Goal: Information Seeking & Learning: Learn about a topic

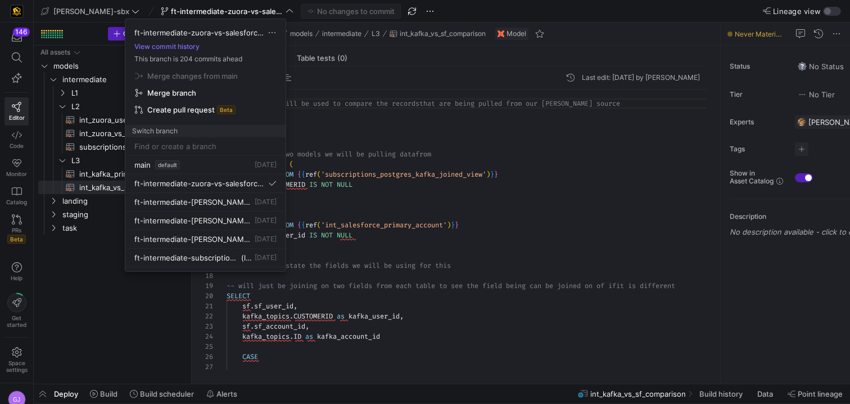
scroll to position [101, 0]
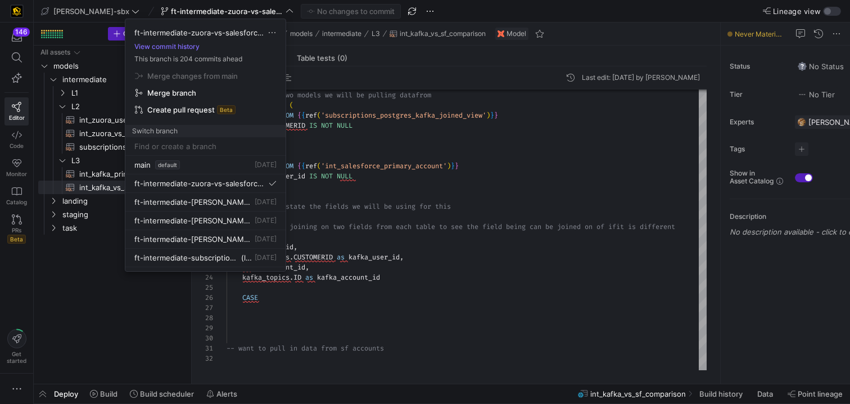
click at [379, 51] on div at bounding box center [425, 202] width 850 height 404
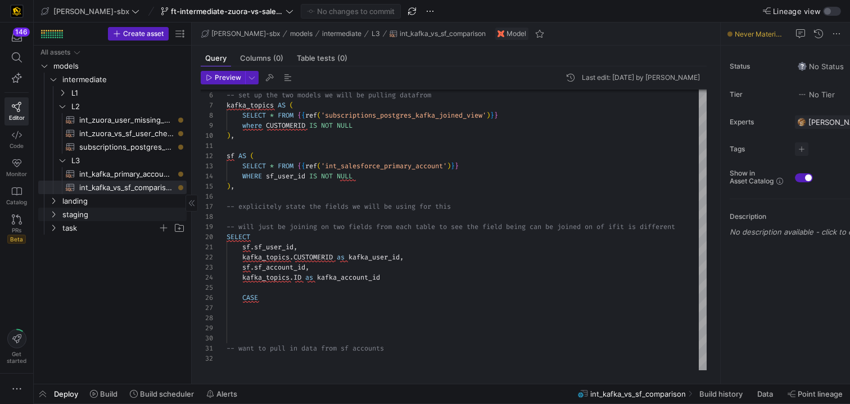
click at [80, 229] on span "task" at bounding box center [110, 227] width 96 height 13
click at [96, 247] on span "int_insert_records_into_zuora_vs_salesforce​​​​​​​​​​" at bounding box center [121, 241] width 103 height 13
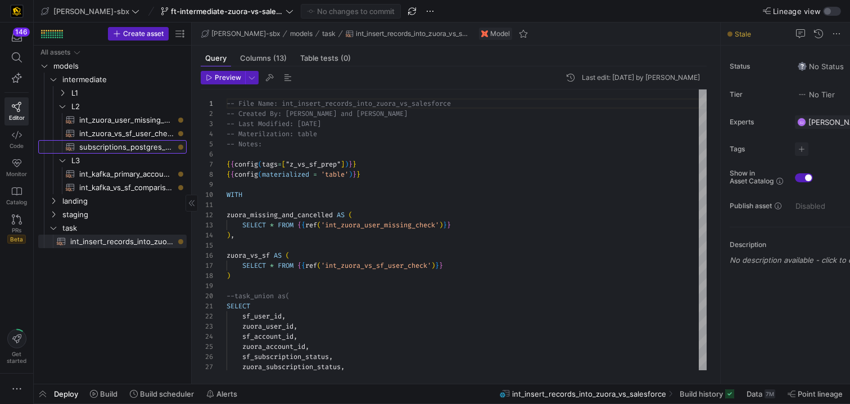
click at [97, 150] on span "subscriptions_postgres_kafka_joined_view​​​​​​​​​​" at bounding box center [126, 147] width 94 height 13
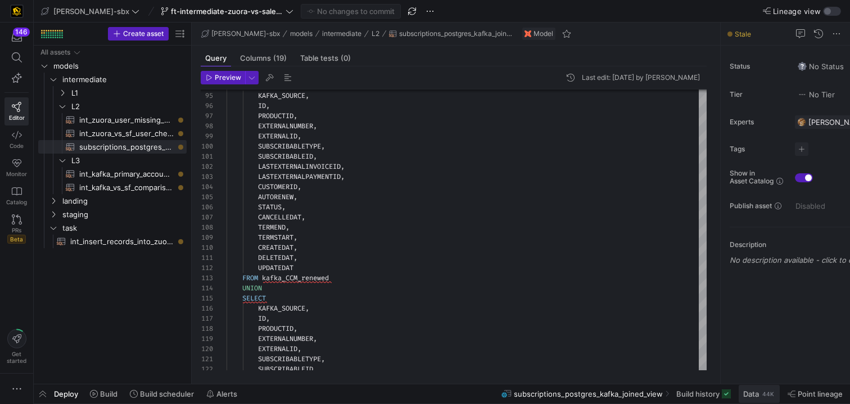
click at [765, 391] on div "44K" at bounding box center [768, 393] width 14 height 9
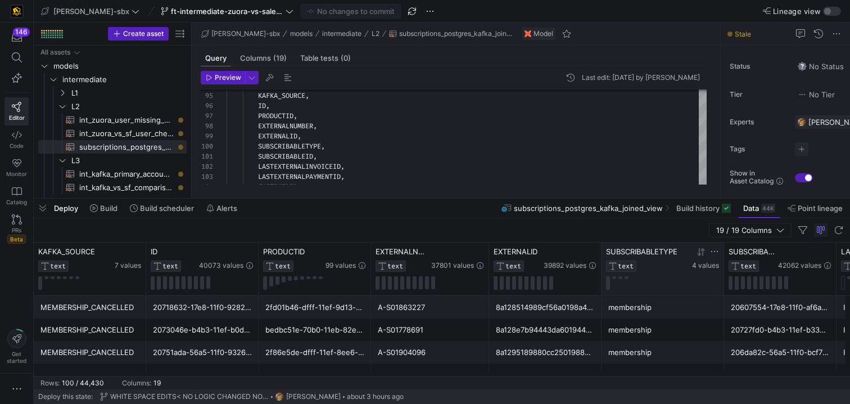
click at [699, 252] on icon at bounding box center [699, 252] width 4 height 8
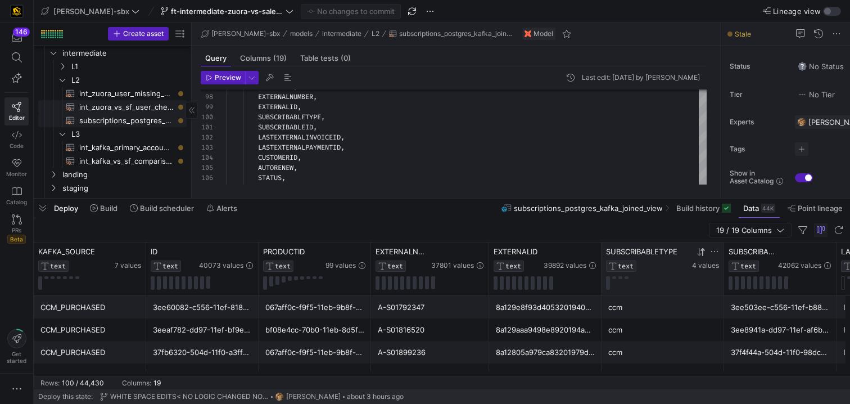
scroll to position [21, 0]
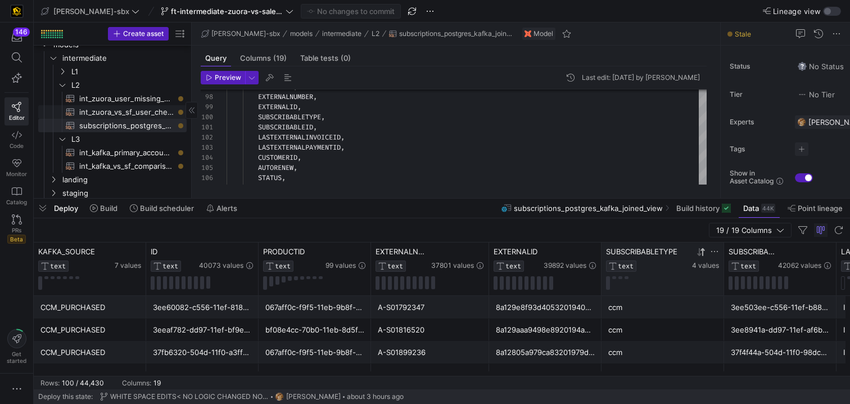
click at [132, 103] on span "int_zuora_user_missing_check​​​​​​​​​​" at bounding box center [126, 98] width 94 height 13
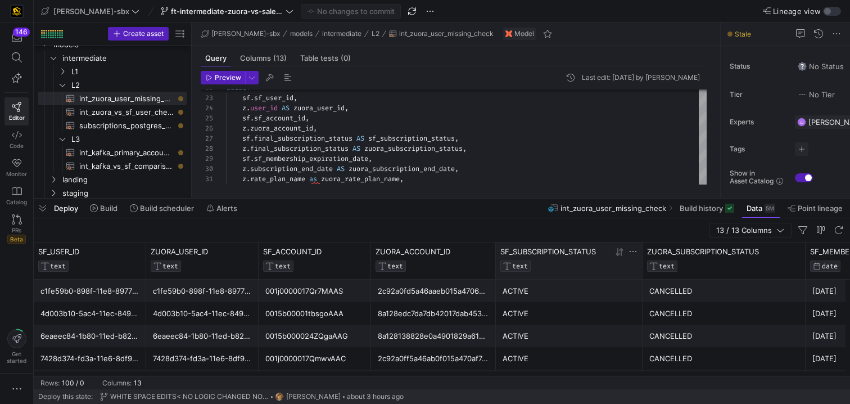
click at [586, 260] on div "SF_SUBSCRIPTION_STATUS TEXT" at bounding box center [556, 259] width 112 height 25
click at [781, 256] on div at bounding box center [789, 258] width 22 height 23
click at [786, 252] on icon at bounding box center [782, 251] width 9 height 9
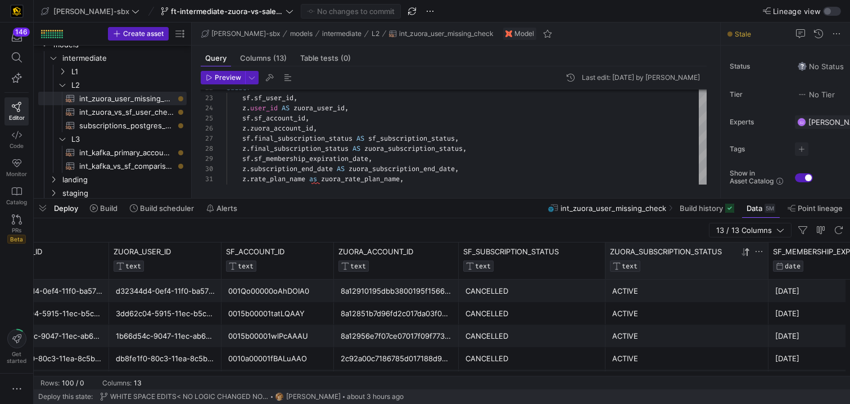
scroll to position [0, 58]
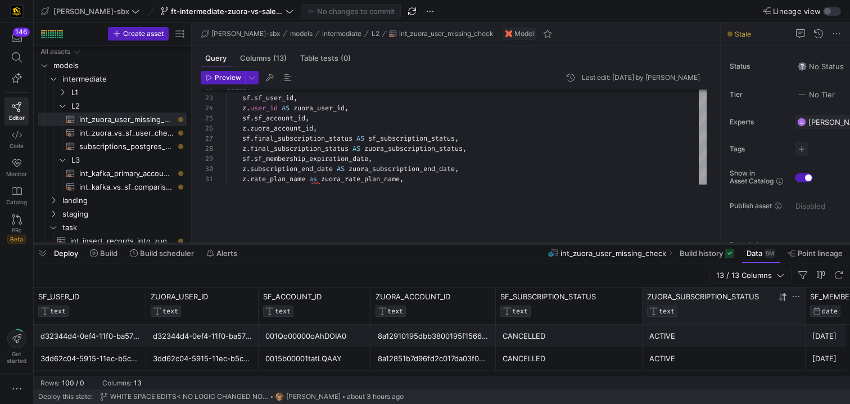
drag, startPoint x: 519, startPoint y: 198, endPoint x: 515, endPoint y: 251, distance: 53.0
click at [515, 246] on div at bounding box center [442, 243] width 816 height 4
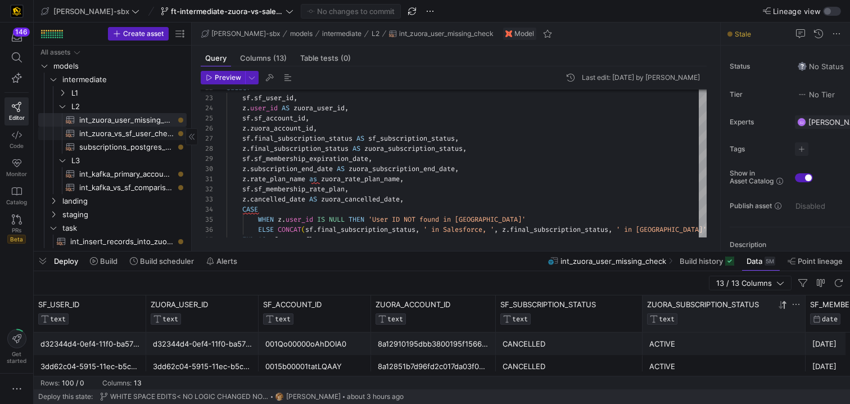
click at [160, 132] on span "int_zuora_vs_sf_user_check​​​​​​​​​​" at bounding box center [126, 133] width 94 height 13
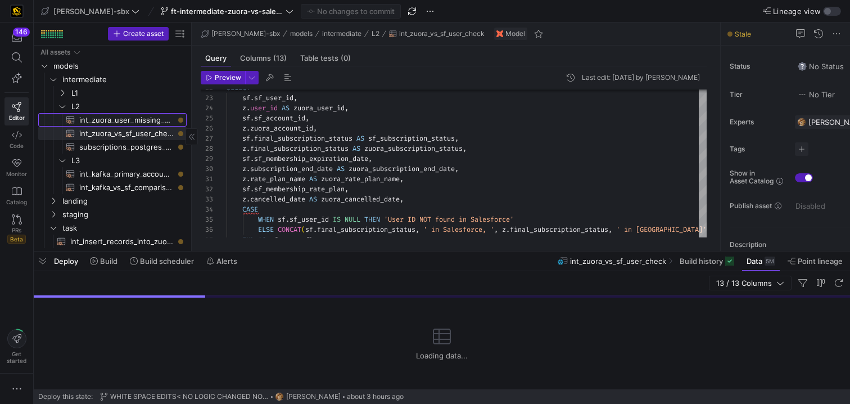
click at [161, 123] on span "int_zuora_user_missing_check​​​​​​​​​​" at bounding box center [126, 120] width 94 height 13
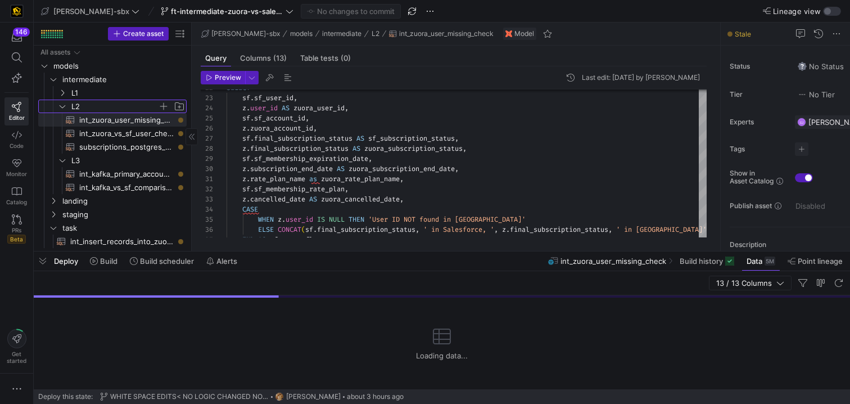
click at [103, 108] on span "L2" at bounding box center [114, 106] width 87 height 13
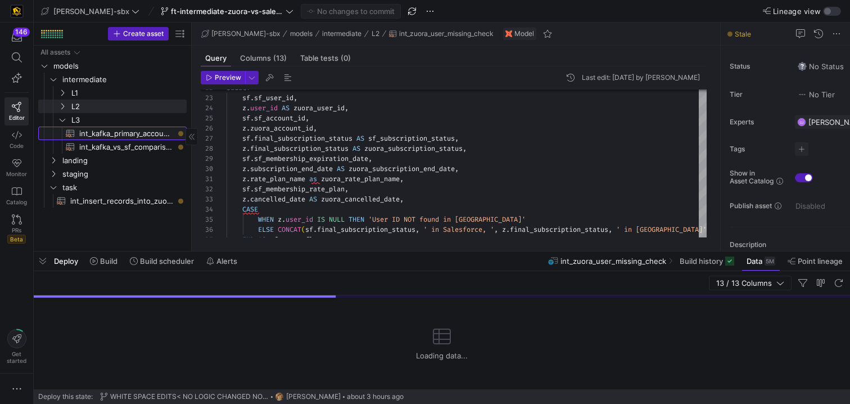
click at [92, 128] on span "int_kafka_primary_accounts​​​​​​​​​​" at bounding box center [126, 133] width 94 height 13
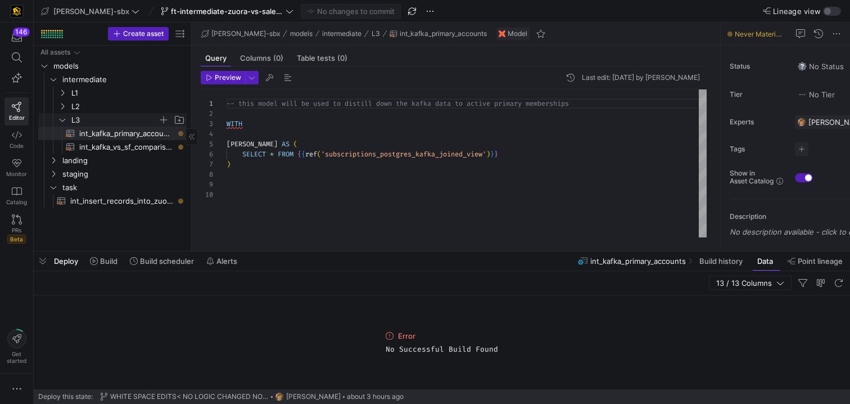
click at [85, 119] on span "L3" at bounding box center [114, 120] width 87 height 13
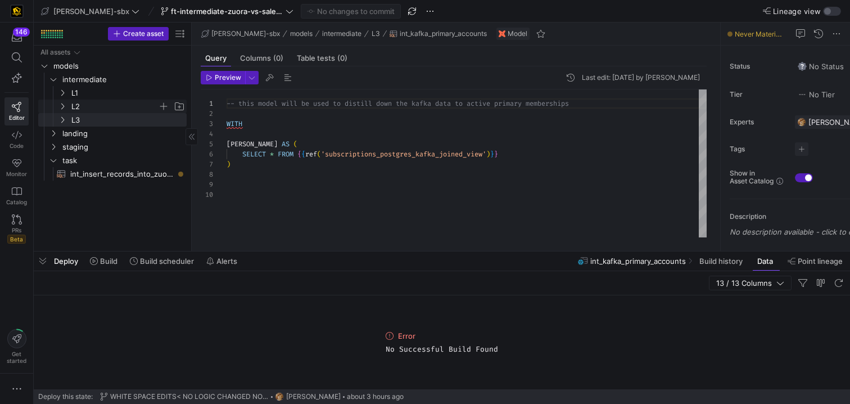
click at [84, 104] on span "L2" at bounding box center [114, 106] width 87 height 13
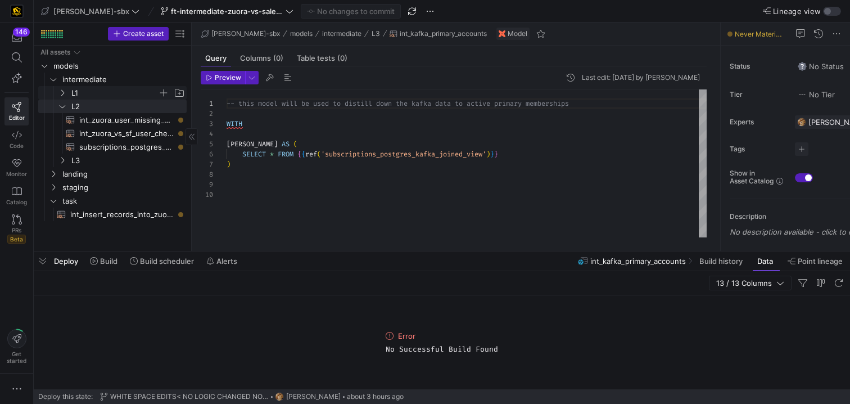
click at [84, 95] on span "L1" at bounding box center [114, 93] width 87 height 13
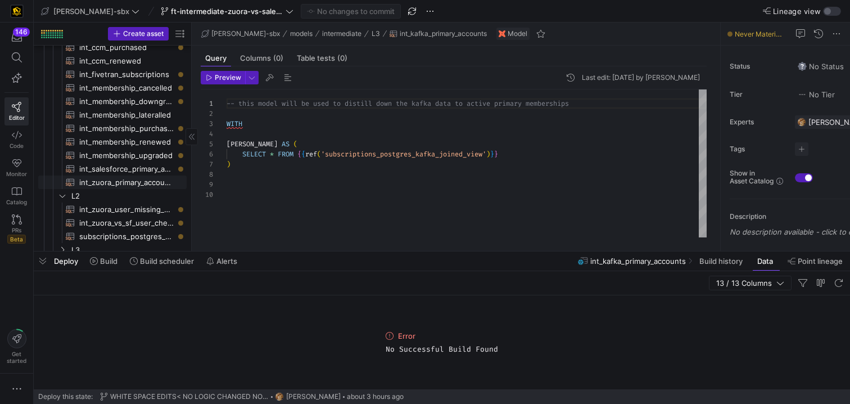
click at [118, 183] on span "int_zuora_primary_accounts​​​​​​​​​​" at bounding box center [126, 182] width 94 height 13
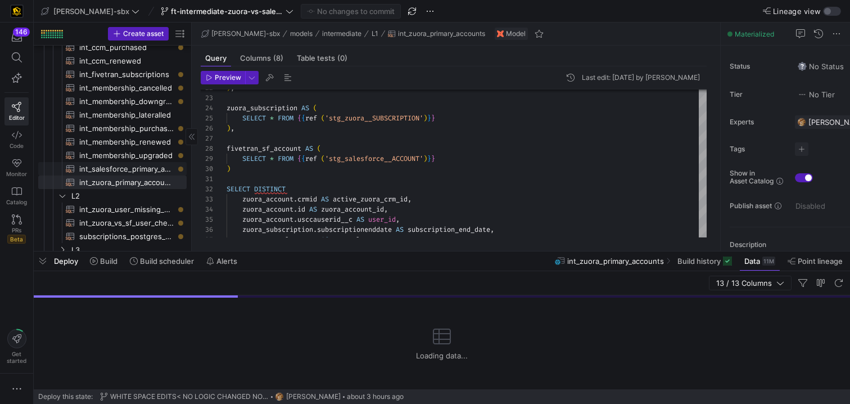
click at [146, 167] on span "int_salesforce_primary_account​​​​​​​​​​" at bounding box center [126, 168] width 94 height 13
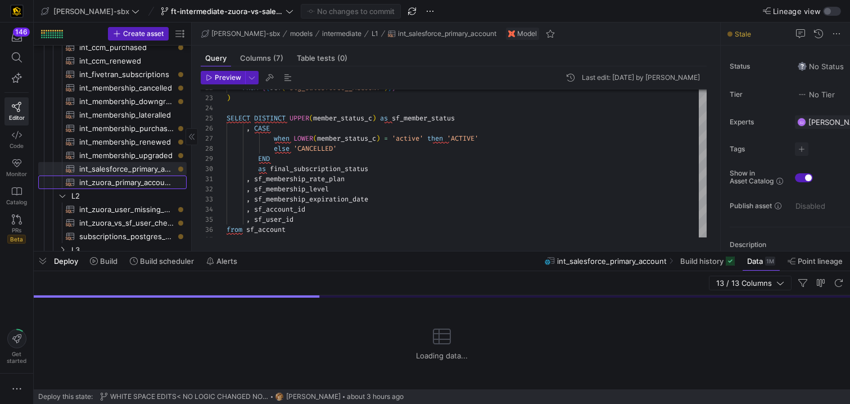
click at [144, 179] on span "int_zuora_primary_accounts​​​​​​​​​​" at bounding box center [126, 182] width 94 height 13
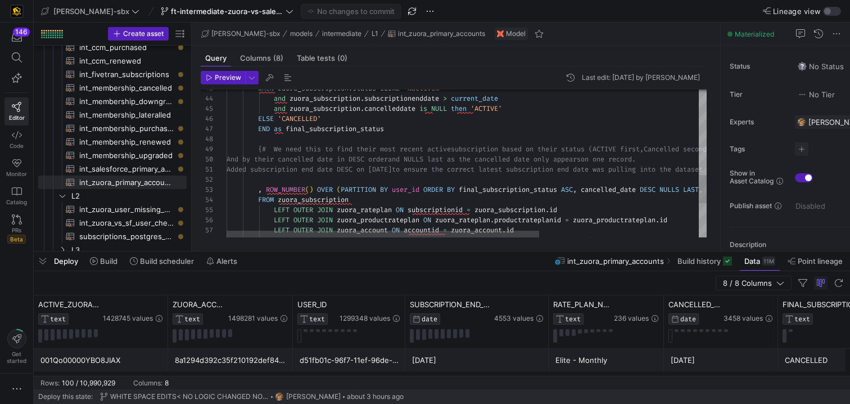
scroll to position [30, 125]
click at [372, 196] on div "WHEN zuora_subscription . status ILIKE '%active%' and zuora_subscription . subs…" at bounding box center [589, 31] width 724 height 764
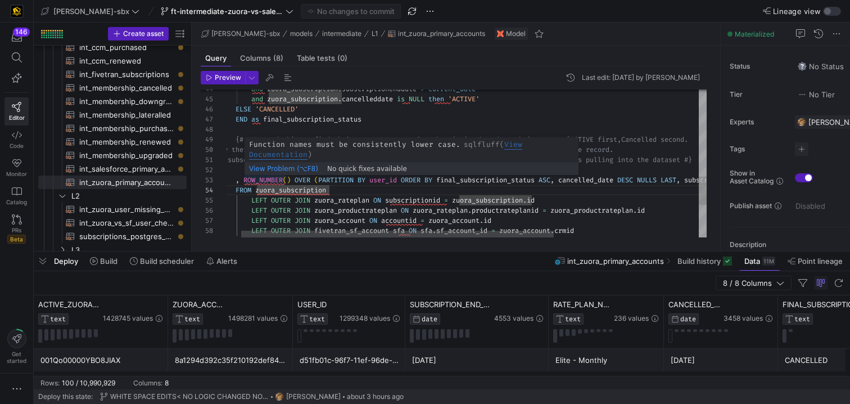
scroll to position [20, 40]
click at [245, 178] on div "and zuora_subscription . subscriptionenddate > current_date and zuora_subscript…" at bounding box center [566, 22] width 724 height 764
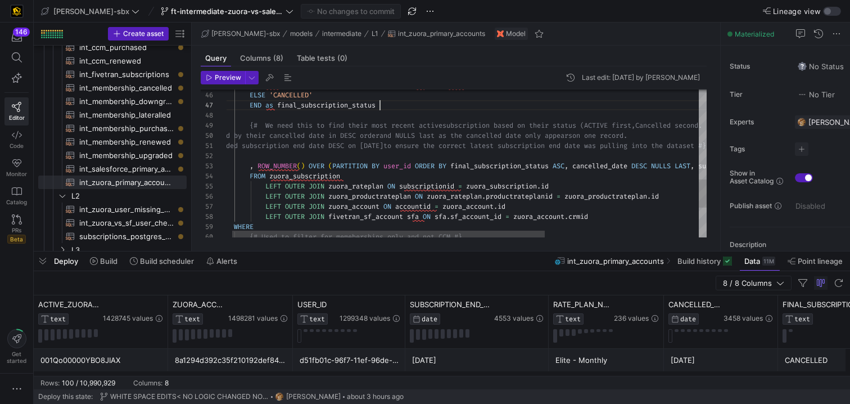
click at [387, 103] on div "Added subscription end date DESC on 8/1/25 to ensure the correct latest subscri…" at bounding box center [580, 8] width 724 height 764
click at [260, 164] on div "Added subscription end date DESC on 8/1/25 to ensure the correct latest subscri…" at bounding box center [580, 8] width 724 height 764
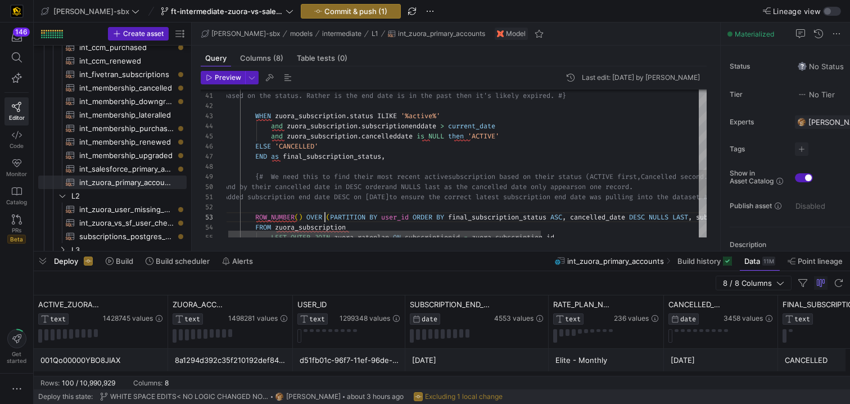
scroll to position [20, 101]
click at [326, 220] on div "Added subscription end date DESC on 8/1/25 to ensure the correct latest subscri…" at bounding box center [586, 59] width 724 height 764
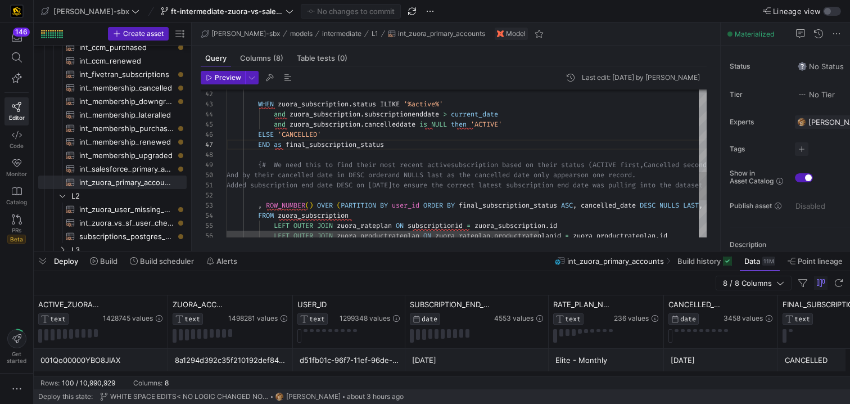
scroll to position [20, 158]
click at [386, 203] on div "Added subscription end date DESC on 8/1/25 to ensure the correct latest subscri…" at bounding box center [589, 47] width 724 height 764
click at [272, 209] on div "Added subscription end date DESC on 8/1/25 to ensure the correct latest subscri…" at bounding box center [589, 47] width 724 height 764
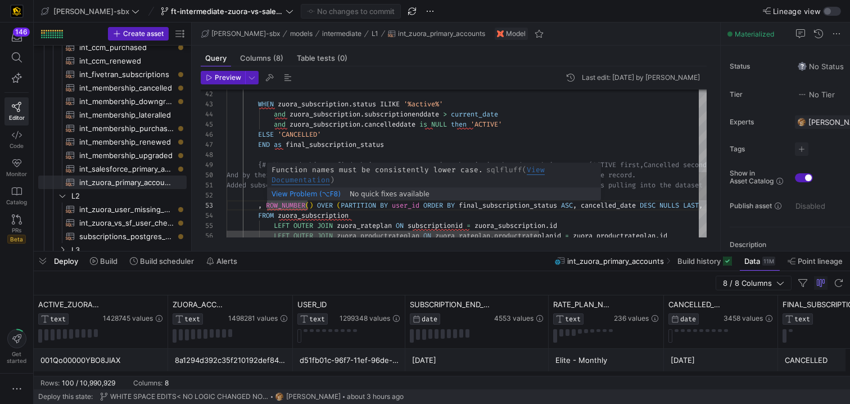
scroll to position [20, 40]
click at [267, 207] on div "Added subscription end date DESC on 8/1/25 to ensure the correct latest subscri…" at bounding box center [589, 47] width 724 height 764
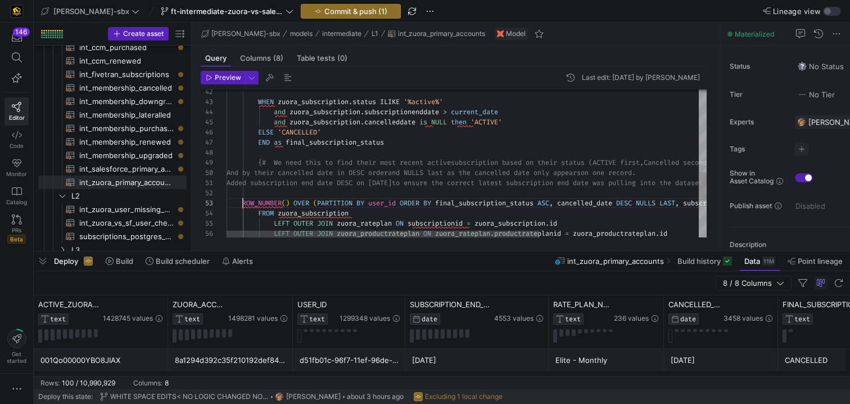
scroll to position [61, 162]
click at [395, 143] on div "{# We need this to find their most recent active subscription based on their st…" at bounding box center [589, 45] width 724 height 764
click at [255, 214] on div "{# We need this to find their most recent active subscription based on their st…" at bounding box center [589, 45] width 724 height 764
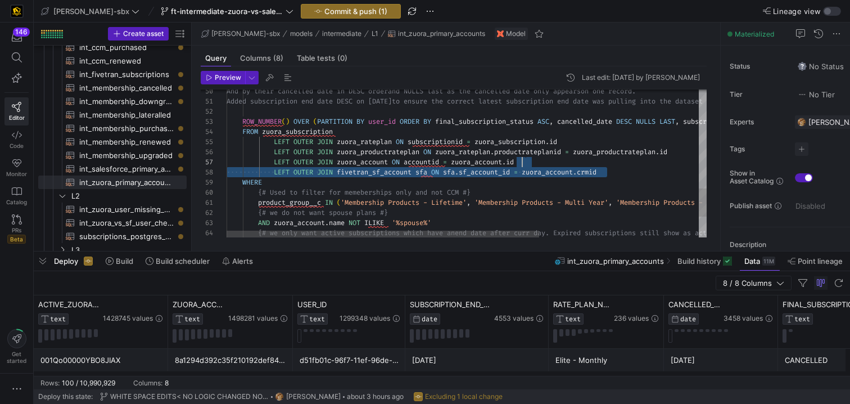
scroll to position [40, 271]
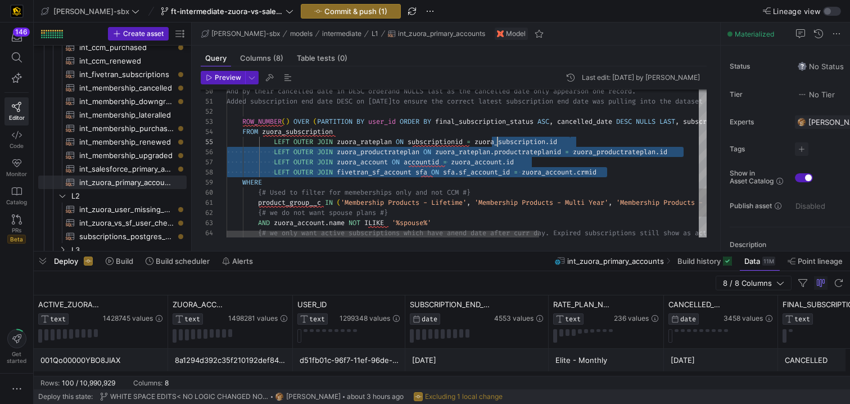
drag, startPoint x: 617, startPoint y: 173, endPoint x: 495, endPoint y: 141, distance: 126.1
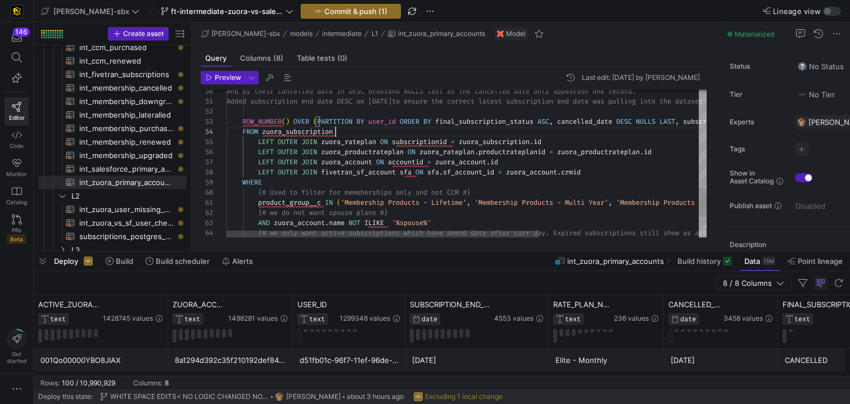
scroll to position [30, 109]
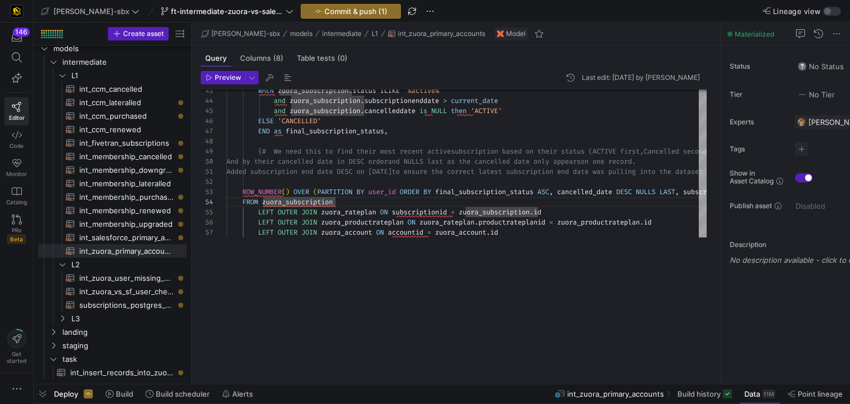
scroll to position [13, 0]
drag, startPoint x: 451, startPoint y: 250, endPoint x: 411, endPoint y: 436, distance: 190.8
click at [411, 403] on html "146 Editor Code Monitor Catalog PRs Beta Get started edw-dv-sbx ft-intermediate…" at bounding box center [425, 202] width 850 height 404
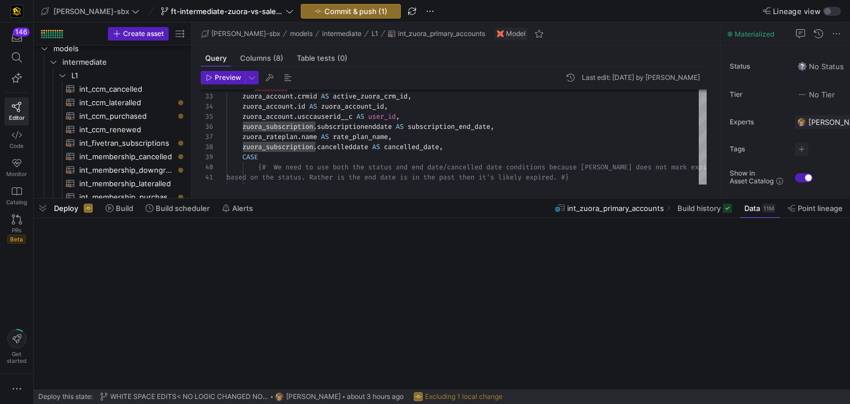
scroll to position [86, 0]
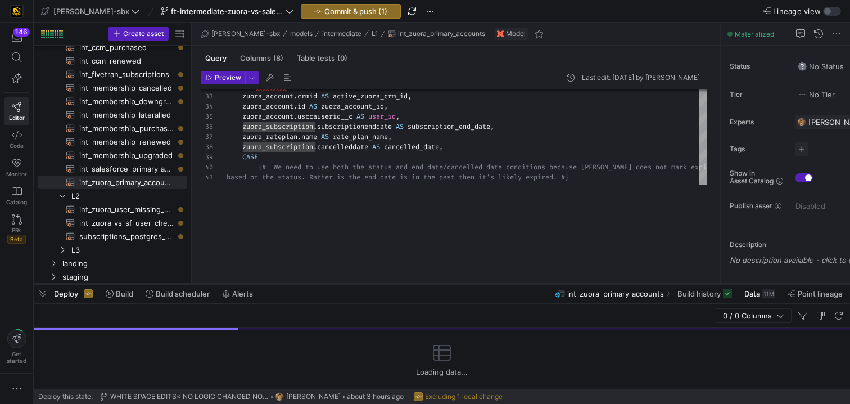
drag, startPoint x: 344, startPoint y: 198, endPoint x: 324, endPoint y: 306, distance: 110.3
click at [324, 286] on div at bounding box center [442, 284] width 816 height 4
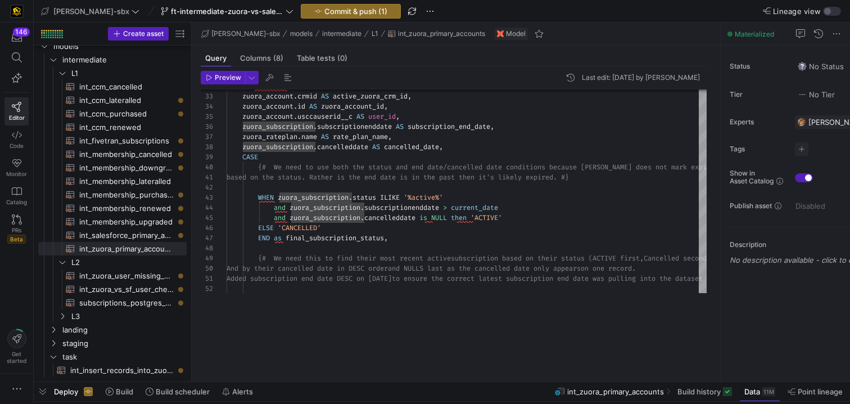
scroll to position [13, 0]
drag, startPoint x: 324, startPoint y: 306, endPoint x: 320, endPoint y: 415, distance: 108.6
click at [320, 403] on html "146 Editor Code Monitor Catalog PRs Beta Get started edw-dv-sbx ft-intermediate…" at bounding box center [425, 202] width 850 height 404
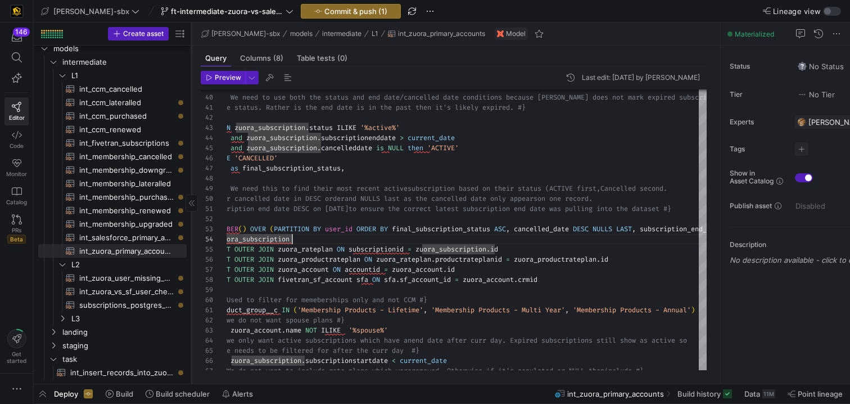
click at [188, 202] on icon at bounding box center [191, 203] width 7 height 7
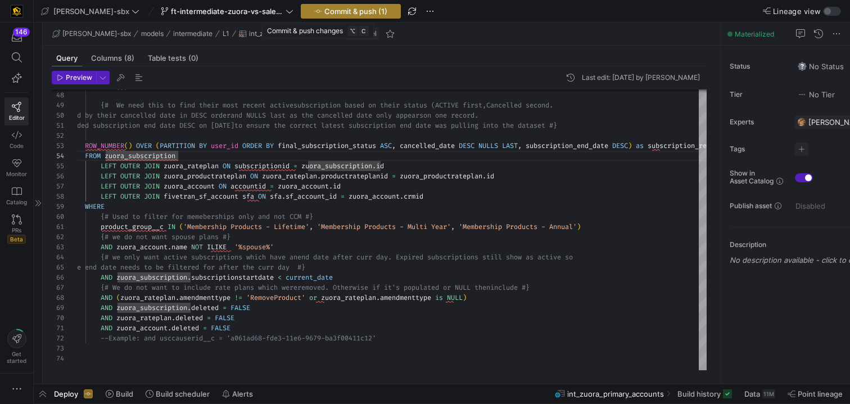
click at [351, 11] on span "Commit & push (1)" at bounding box center [355, 11] width 63 height 9
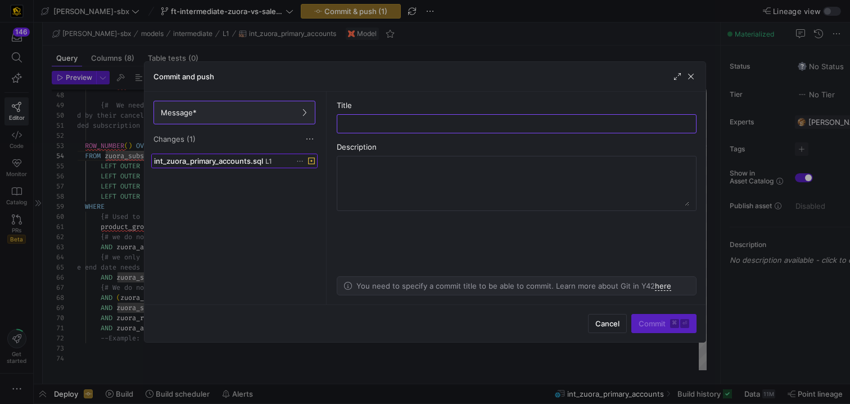
click at [253, 165] on span at bounding box center [234, 160] width 165 height 13
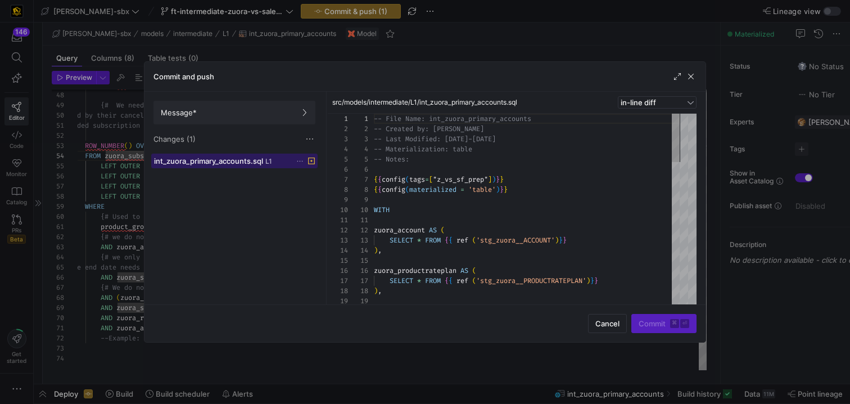
scroll to position [101, 0]
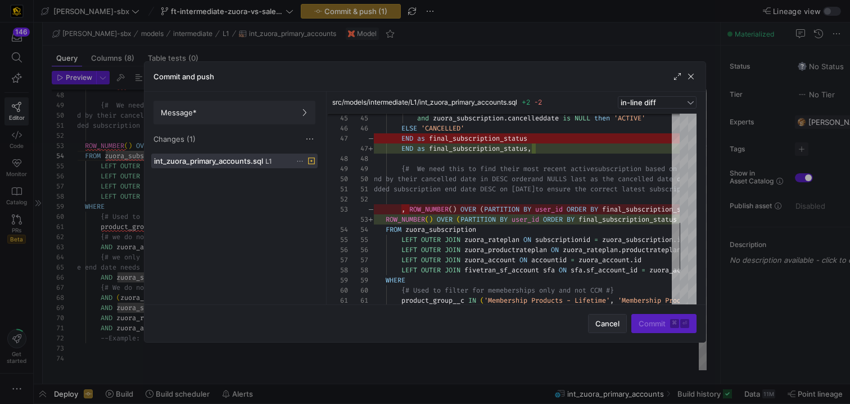
click at [605, 322] on span "Cancel" at bounding box center [607, 323] width 24 height 9
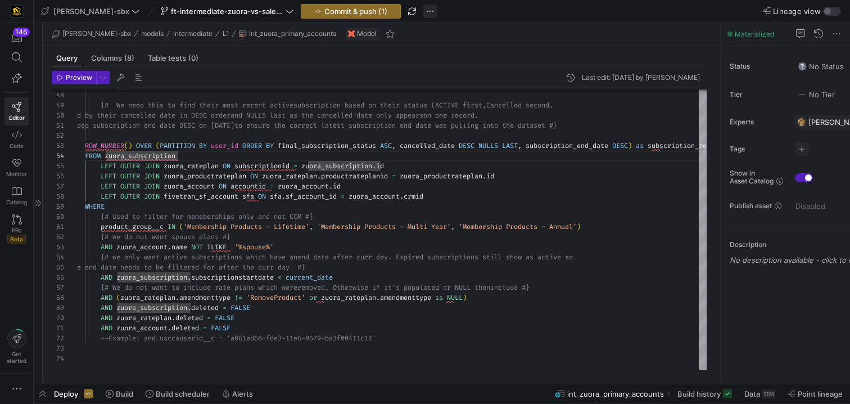
click at [423, 8] on span "button" at bounding box center [429, 10] width 13 height 13
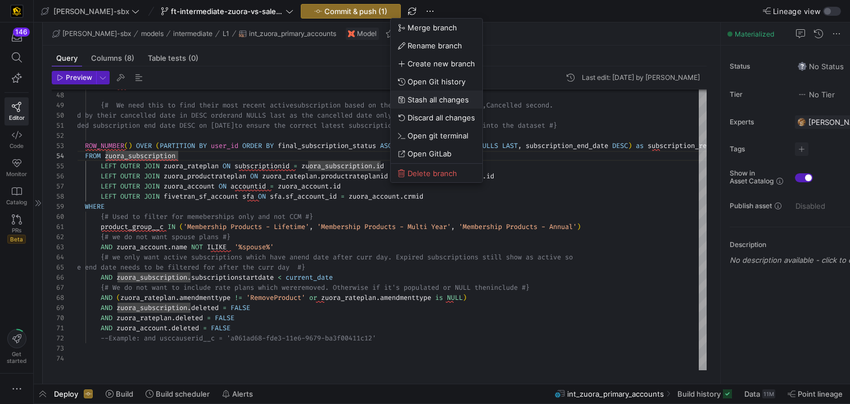
click at [450, 99] on span "Stash all changes" at bounding box center [438, 99] width 61 height 9
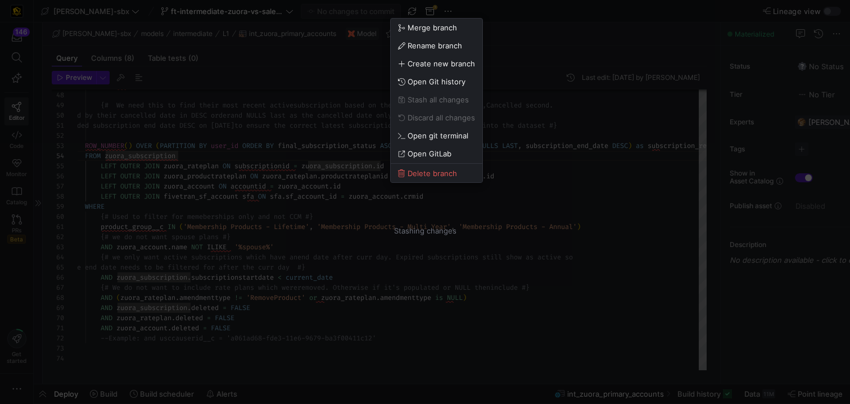
type textarea "-- File Name: int_zuora_primary_accounts -- Created by: [PERSON_NAME] -- Last M…"
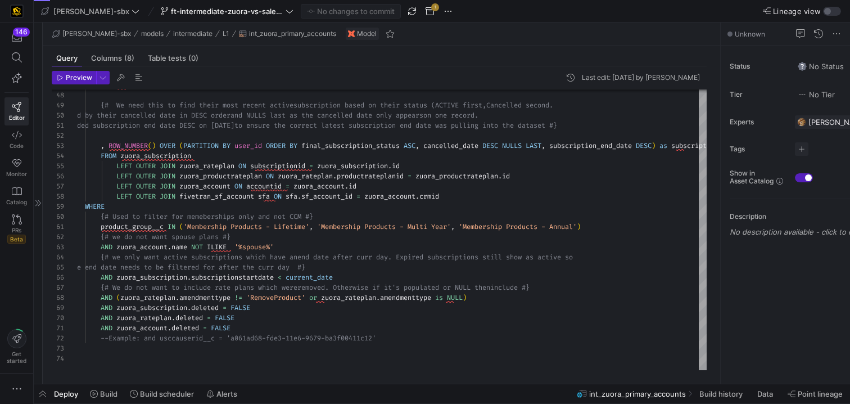
click at [423, 11] on span "button" at bounding box center [429, 10] width 13 height 13
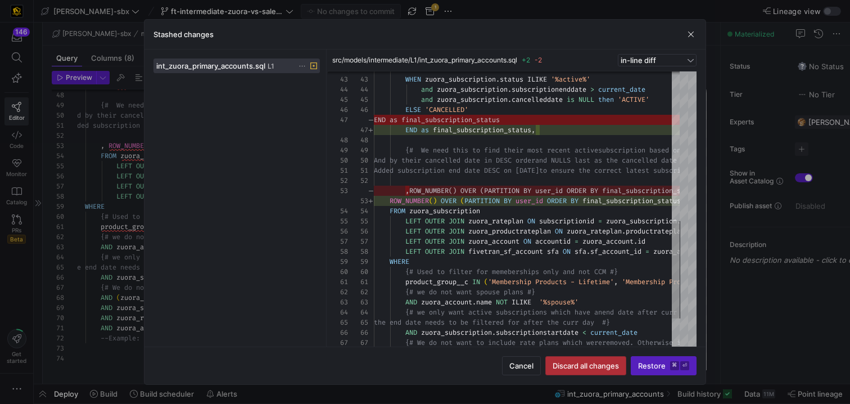
click at [582, 361] on span "Discard all changes" at bounding box center [586, 365] width 66 height 9
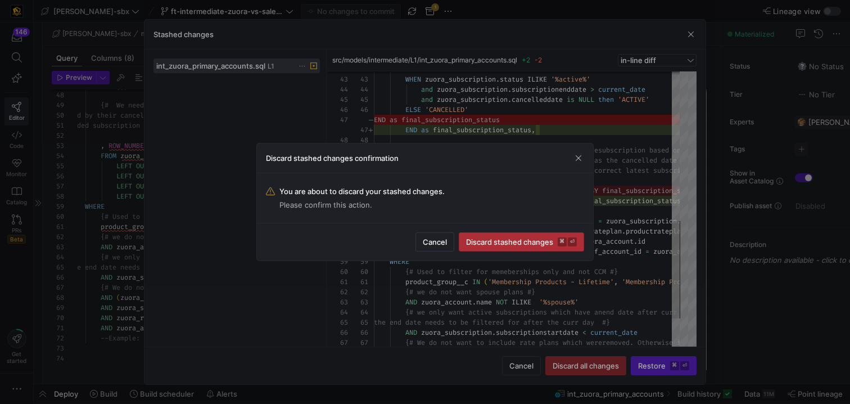
click at [519, 241] on span "Discard stashed changes ⌘ ⏎" at bounding box center [521, 241] width 111 height 9
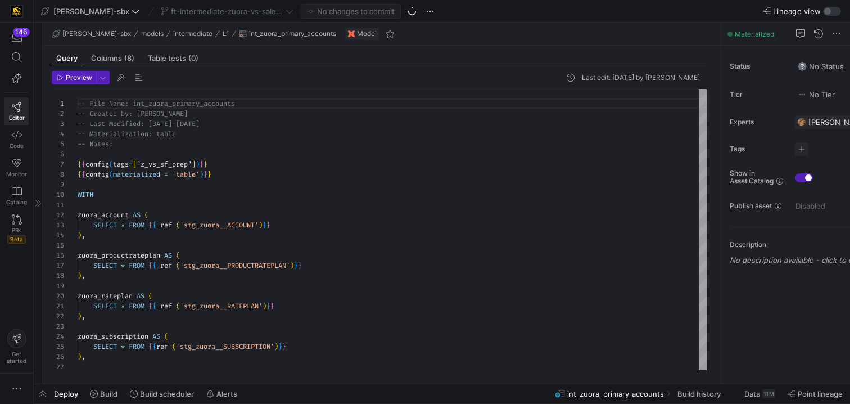
scroll to position [101, 0]
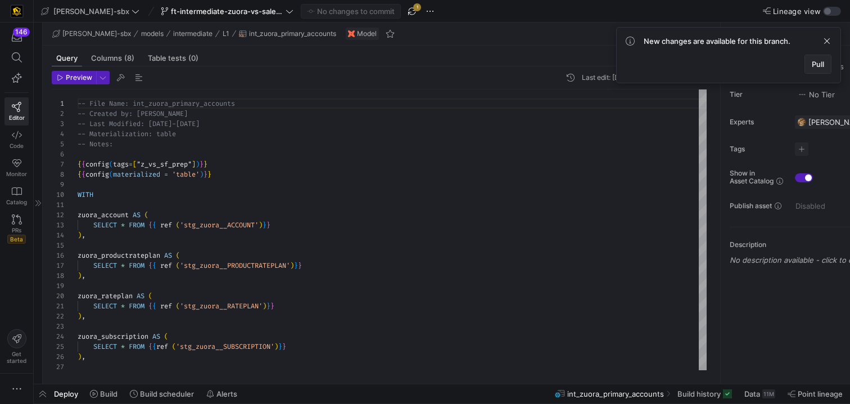
click at [824, 61] on span at bounding box center [818, 64] width 26 height 18
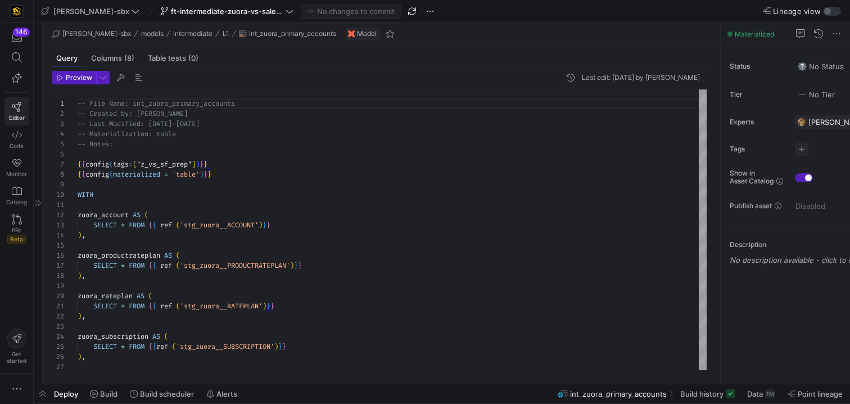
click at [18, 103] on icon at bounding box center [17, 107] width 10 height 10
click at [38, 205] on icon at bounding box center [38, 203] width 6 height 6
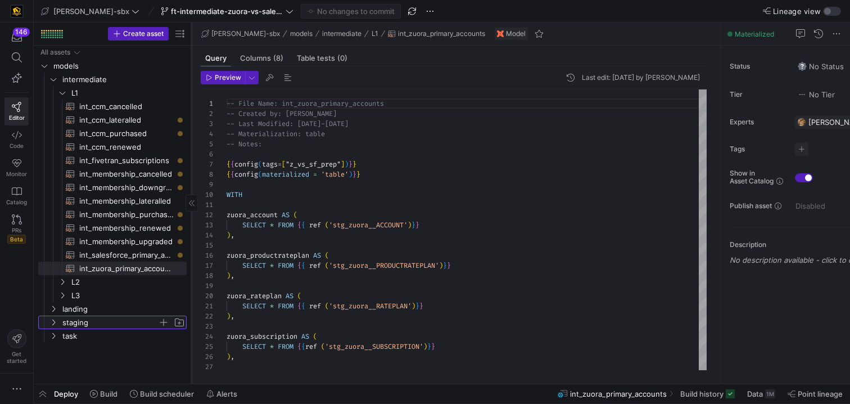
click at [94, 320] on span "staging" at bounding box center [110, 322] width 96 height 13
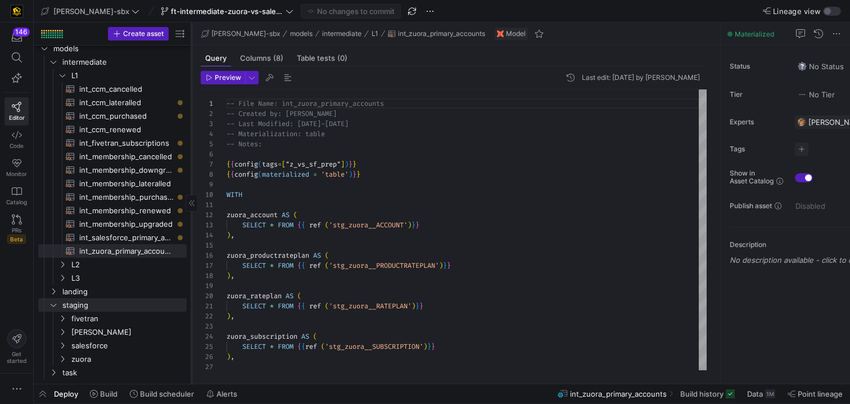
click at [82, 379] on div "All assets models intermediate landing staging task L1 int_ccm_cancelled​​​​​​​…" at bounding box center [115, 215] width 162 height 338
click at [84, 372] on span "task" at bounding box center [110, 372] width 96 height 13
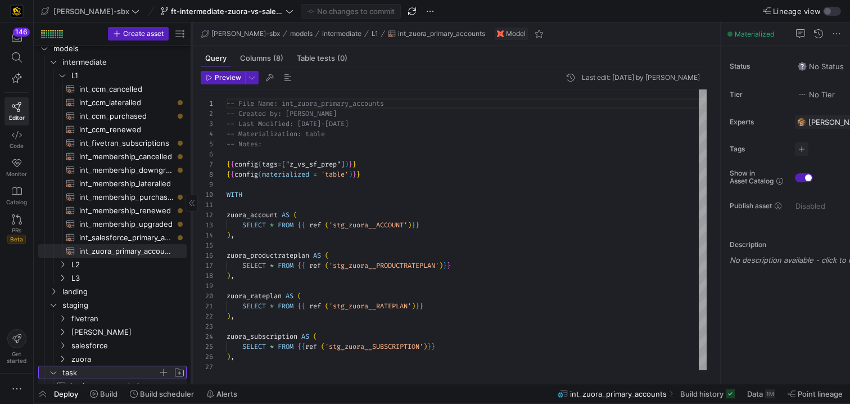
scroll to position [26, 0]
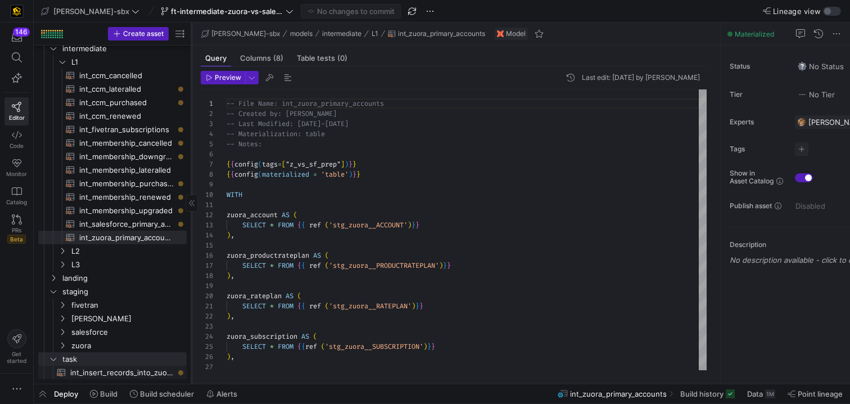
click at [107, 373] on span "int_insert_records_into_zuora_vs_salesforce​​​​​​​​​​" at bounding box center [121, 372] width 103 height 13
type textarea "-- File Name: int_insert_records_into_zuora_vs_salesforce -- Created By: [PERSO…"
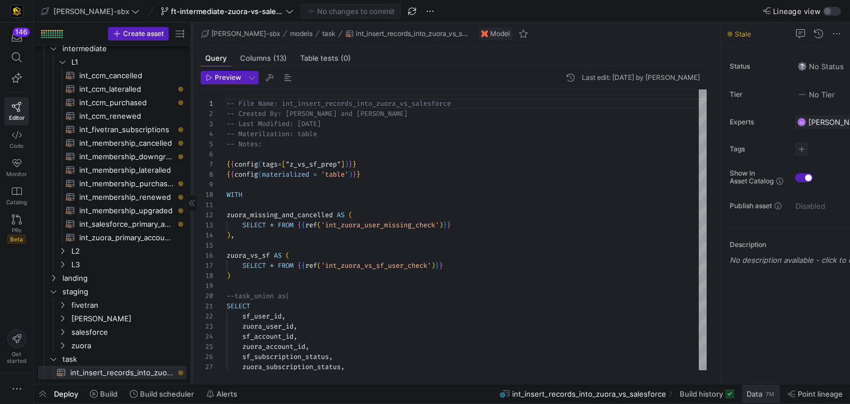
click at [761, 391] on span "Data" at bounding box center [755, 393] width 16 height 9
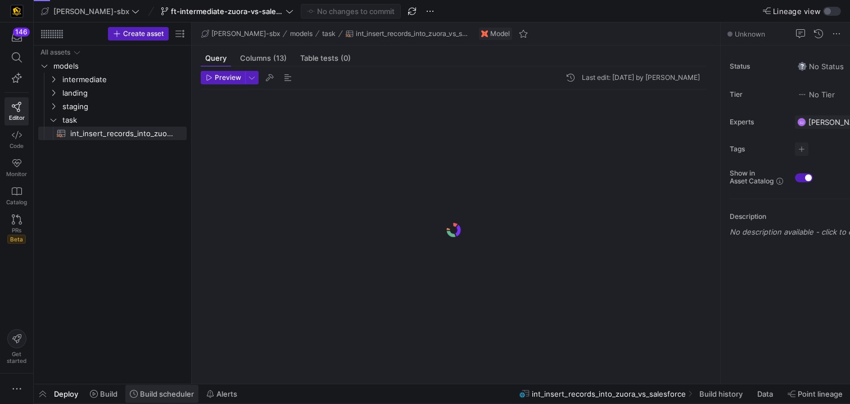
click at [161, 397] on span "Build scheduler" at bounding box center [167, 393] width 54 height 9
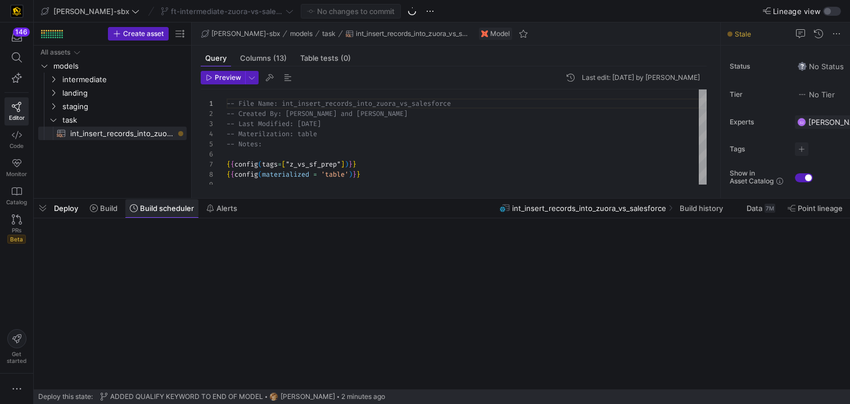
scroll to position [101, 0]
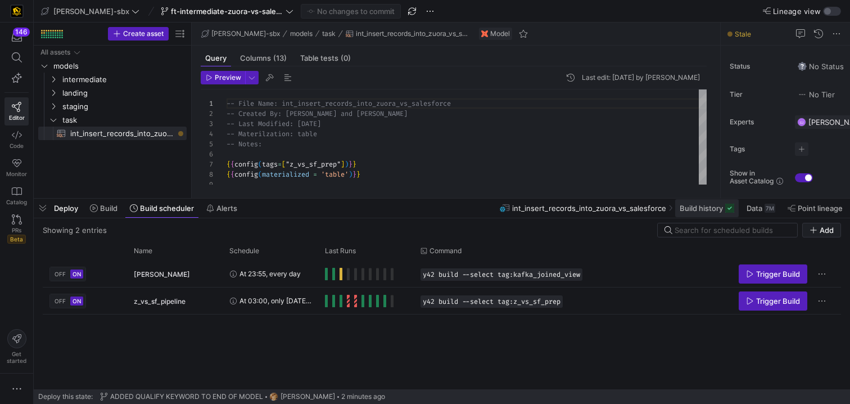
click at [690, 214] on span at bounding box center [707, 208] width 64 height 18
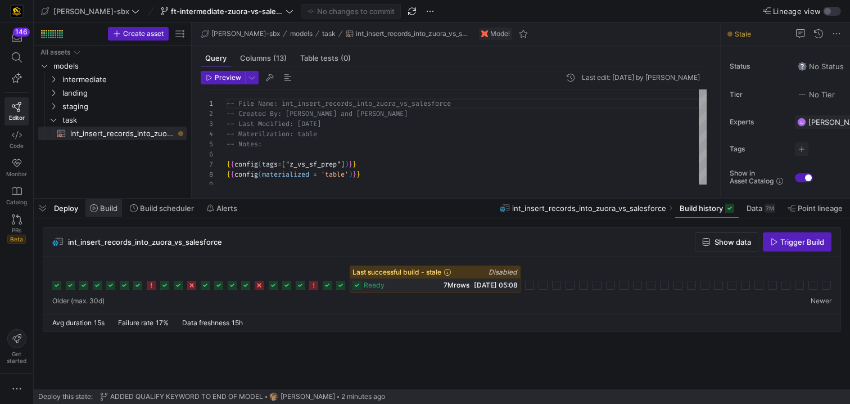
click at [104, 206] on span "Build" at bounding box center [108, 207] width 17 height 9
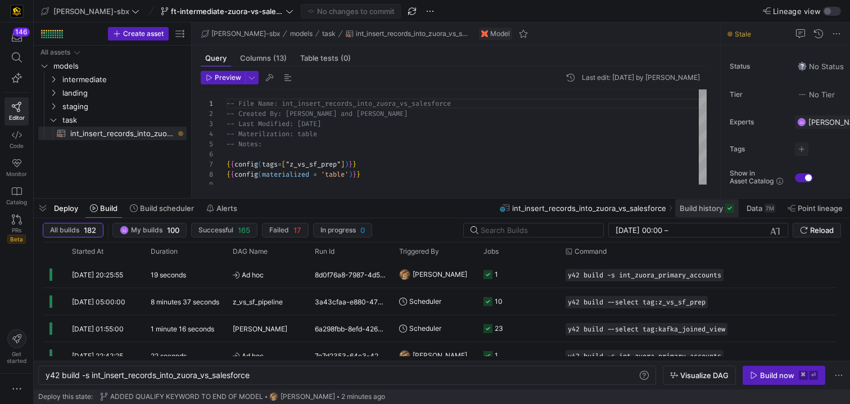
click at [707, 216] on span at bounding box center [707, 208] width 64 height 18
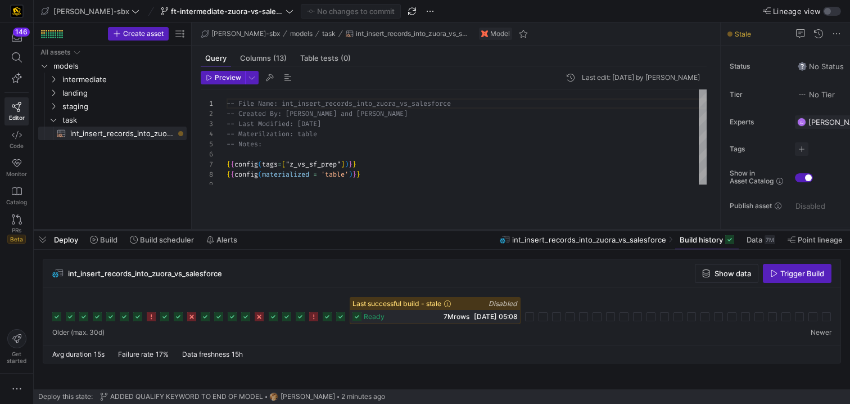
drag, startPoint x: 468, startPoint y: 198, endPoint x: 474, endPoint y: 241, distance: 43.1
click at [474, 232] on div at bounding box center [442, 230] width 816 height 4
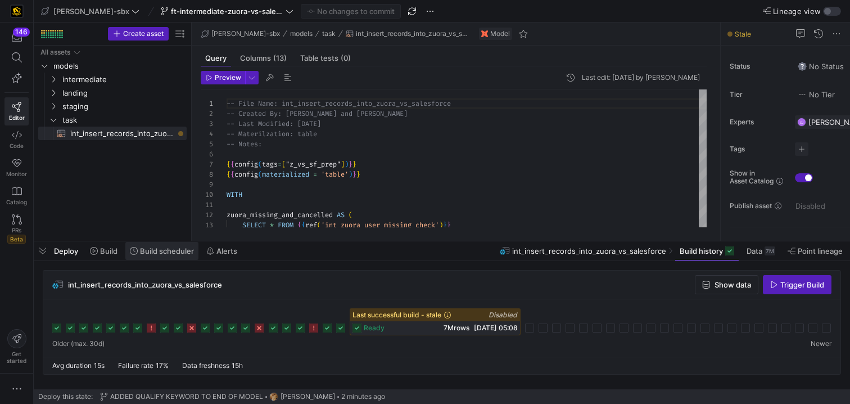
click at [159, 254] on span "Build scheduler" at bounding box center [167, 250] width 54 height 9
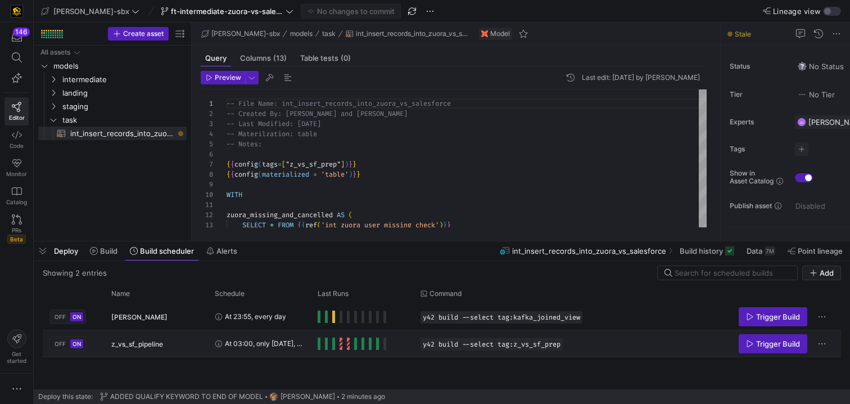
click at [378, 343] on span "Press SPACE to select this row." at bounding box center [377, 343] width 3 height 12
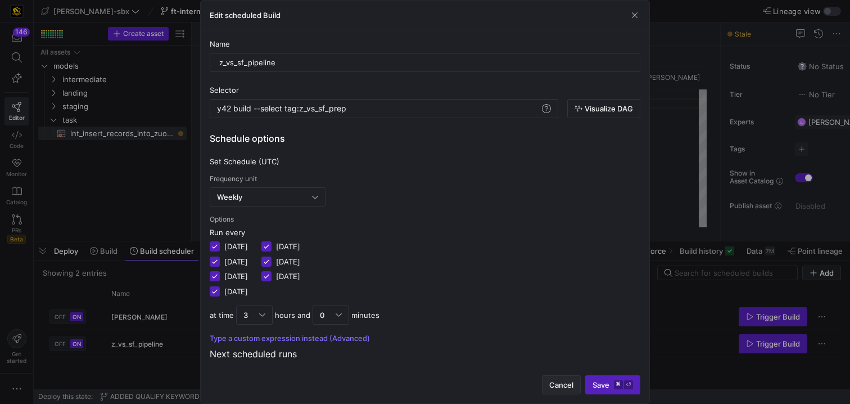
click at [551, 383] on span "Cancel" at bounding box center [561, 384] width 24 height 9
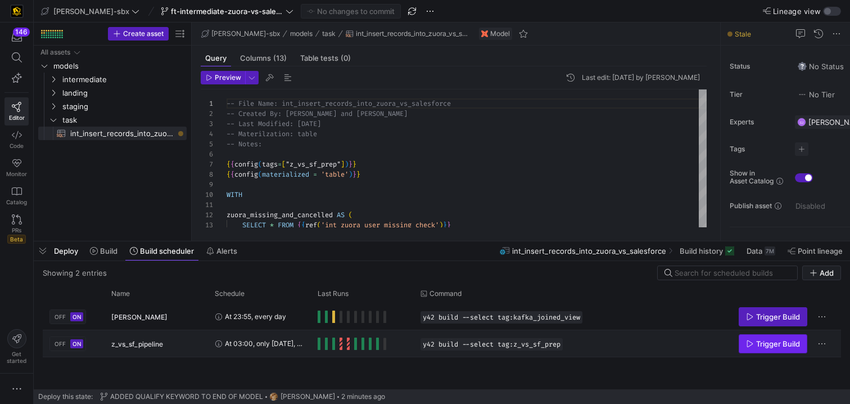
click at [769, 344] on span "Trigger Build" at bounding box center [778, 343] width 44 height 9
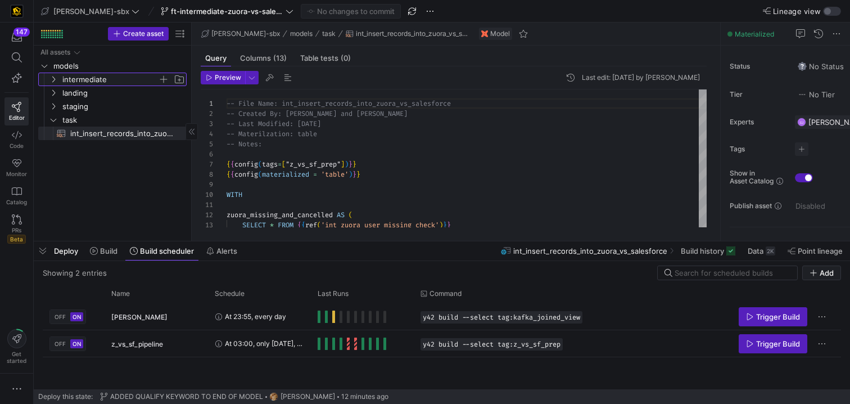
click at [79, 82] on span "intermediate" at bounding box center [110, 79] width 96 height 13
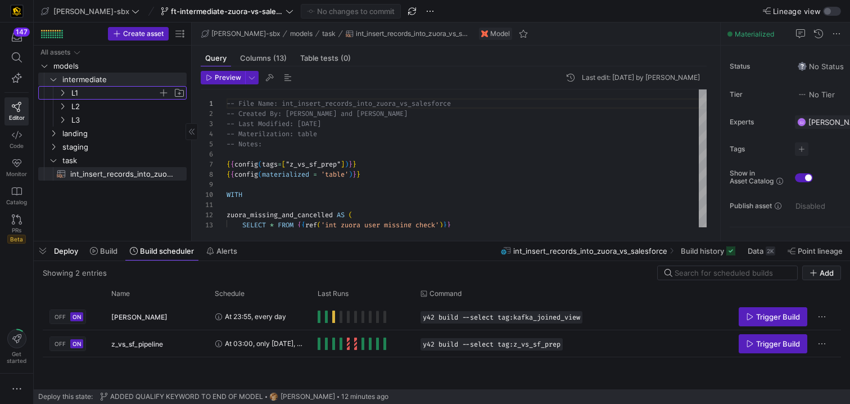
click at [82, 89] on span "L1" at bounding box center [114, 93] width 87 height 13
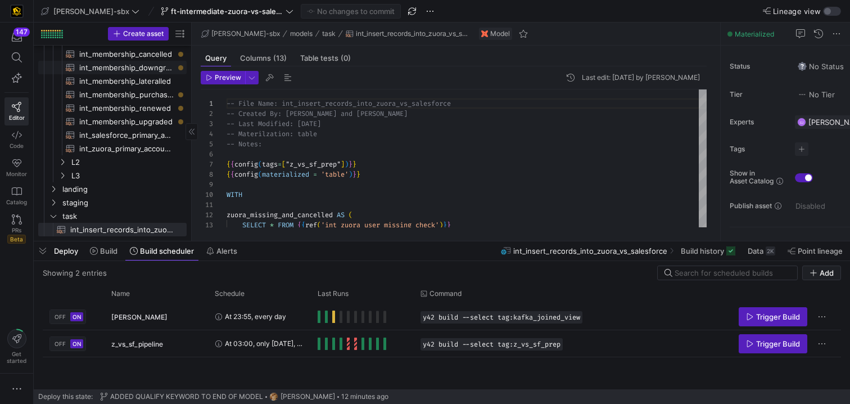
scroll to position [119, 0]
click at [114, 151] on span "int_zuora_primary_accounts​​​​​​​​​​" at bounding box center [126, 149] width 94 height 13
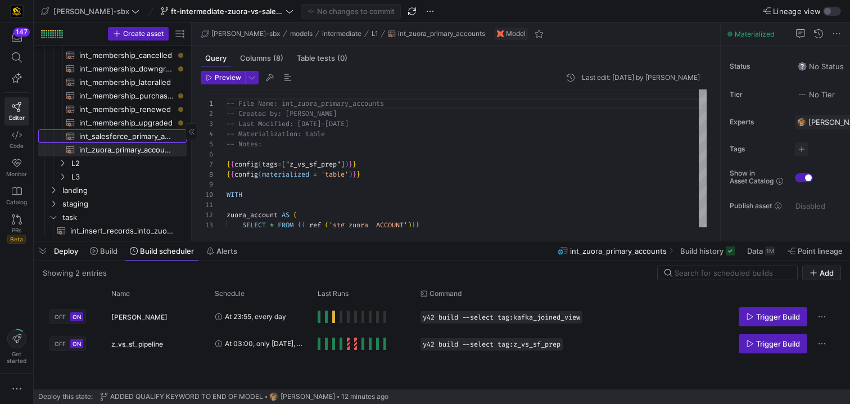
click at [110, 138] on span "int_salesforce_primary_account​​​​​​​​​​" at bounding box center [126, 136] width 94 height 13
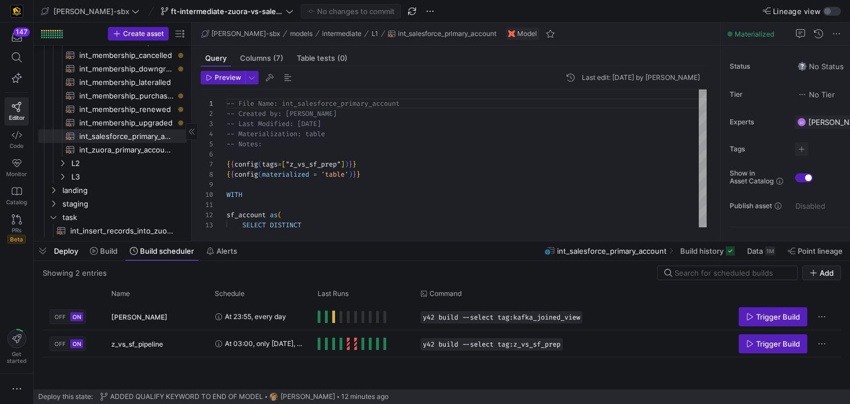
click at [112, 143] on span "int_zuora_primary_accounts​​​​​​​​​​" at bounding box center [126, 149] width 94 height 13
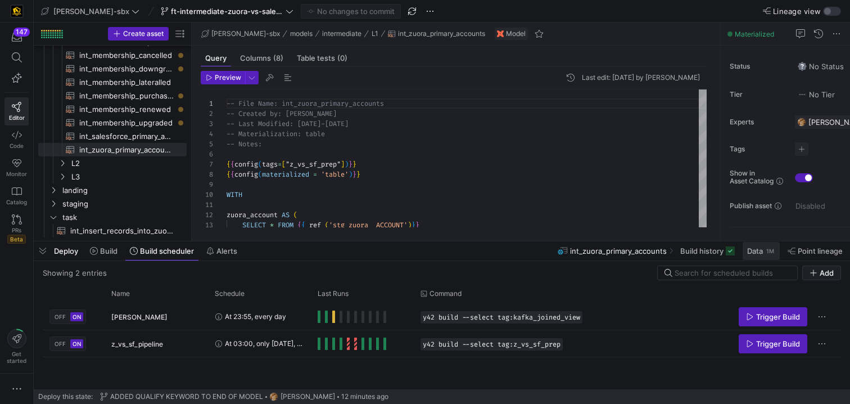
click at [753, 256] on span at bounding box center [761, 251] width 37 height 18
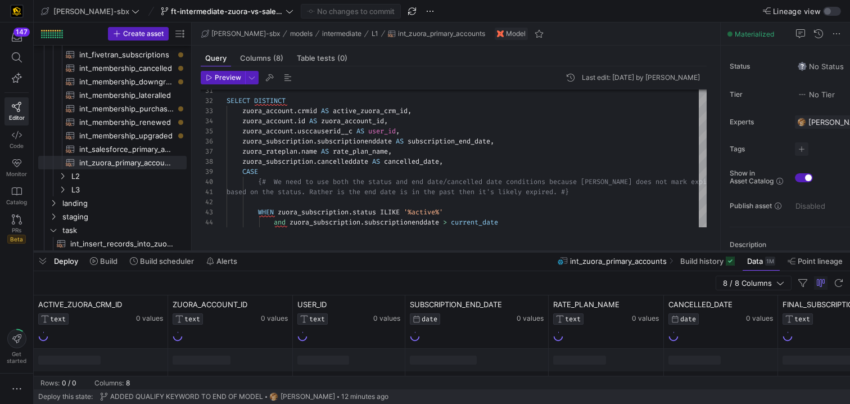
scroll to position [105, 0]
drag, startPoint x: 488, startPoint y: 241, endPoint x: 490, endPoint y: 251, distance: 10.3
click at [490, 251] on div at bounding box center [442, 251] width 816 height 4
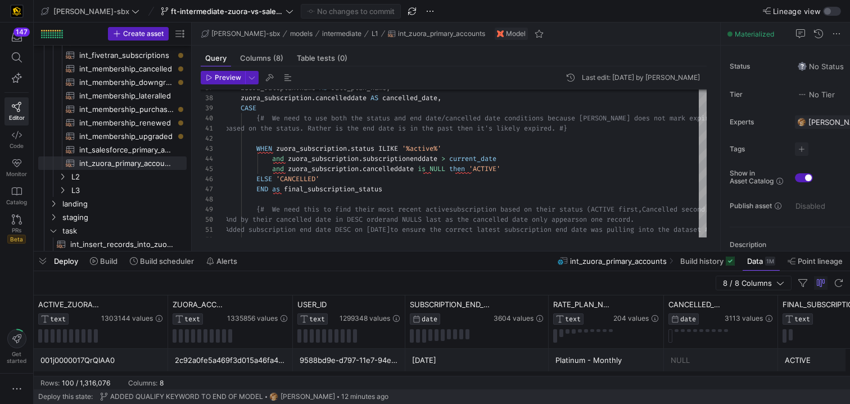
click at [365, 183] on div "zuora_rateplan . name AS rate_plan_name , zuora_subscription . cancelleddate AS…" at bounding box center [526, 96] width 603 height 775
type textarea "based on the status. Rather is the end date is in the past then it's likely exp…"
click at [365, 183] on div "zuora_rateplan . name AS rate_plan_name , zuora_subscription . cancelleddate AS…" at bounding box center [526, 96] width 603 height 775
